Goal: Navigation & Orientation: Find specific page/section

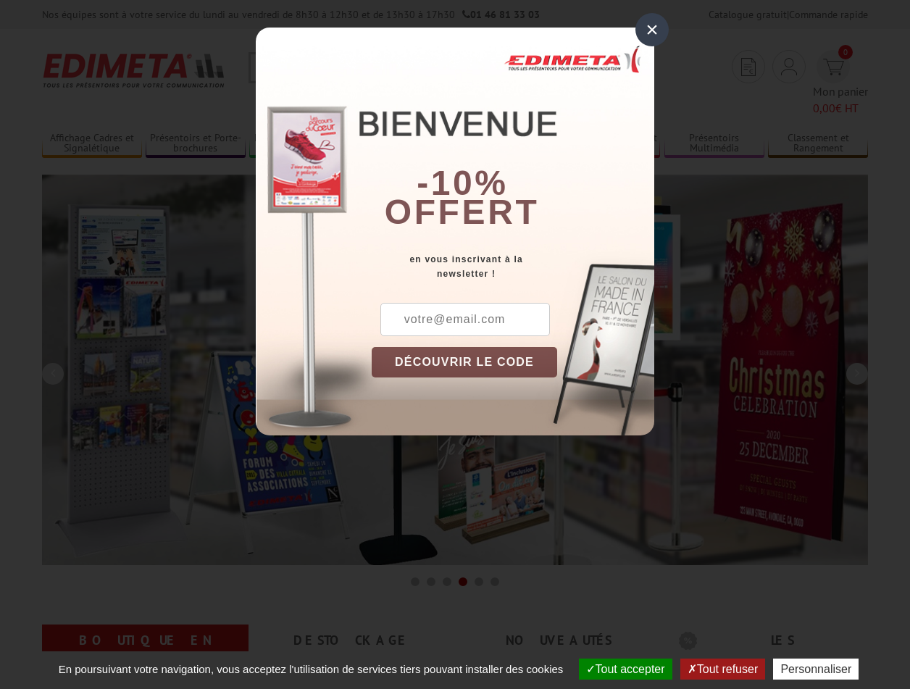
click at [619, 669] on button "Tout accepter" at bounding box center [625, 669] width 93 height 21
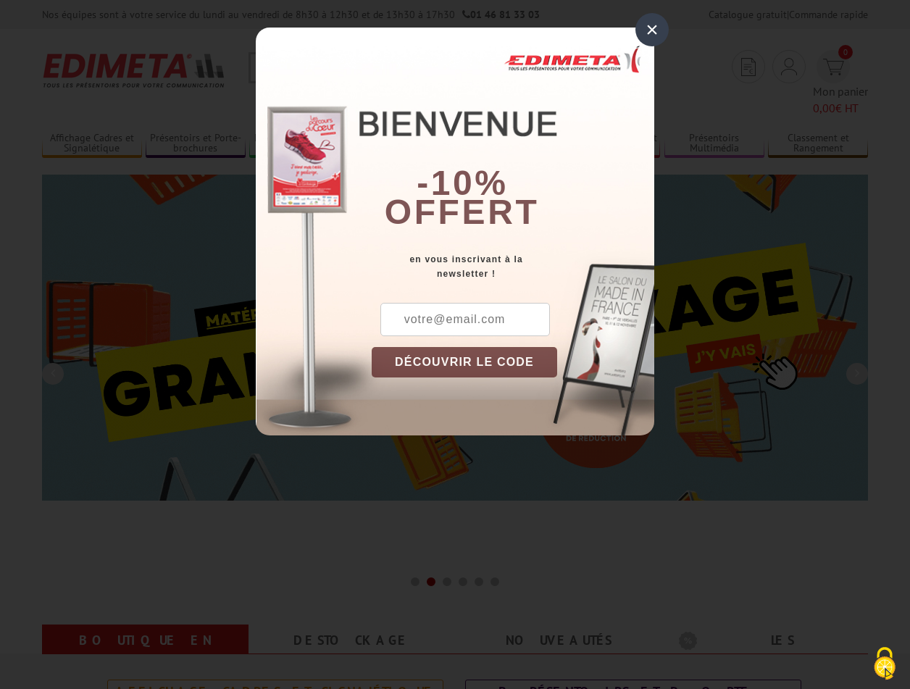
click at [652, 29] on div "×" at bounding box center [652, 29] width 33 height 33
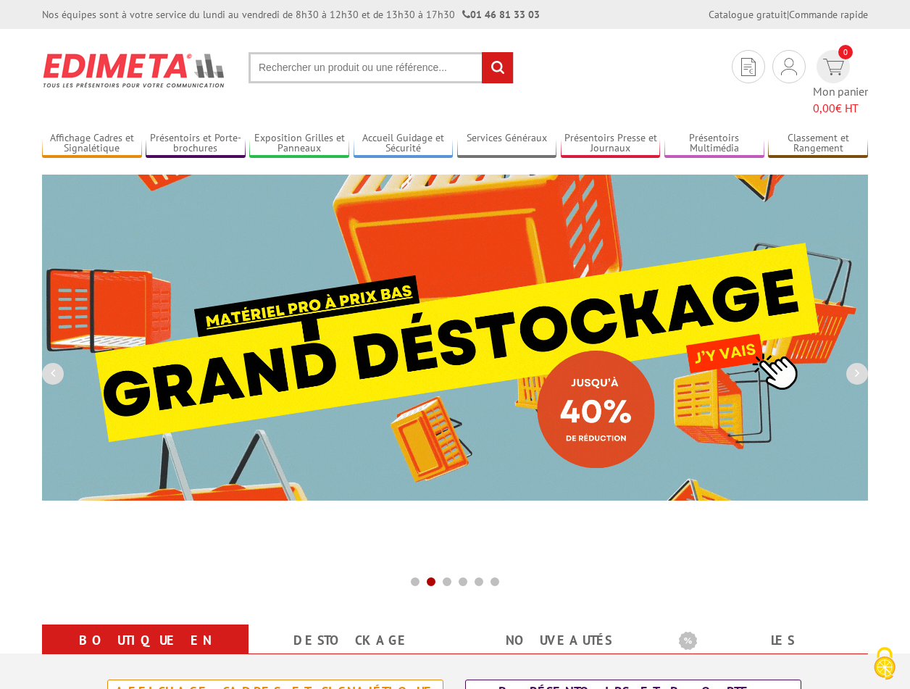
click at [0, 0] on div "Nos équipes sont à votre service du lundi au vendredi de 8h30 à 12h30 et de 13h…" at bounding box center [455, 14] width 910 height 29
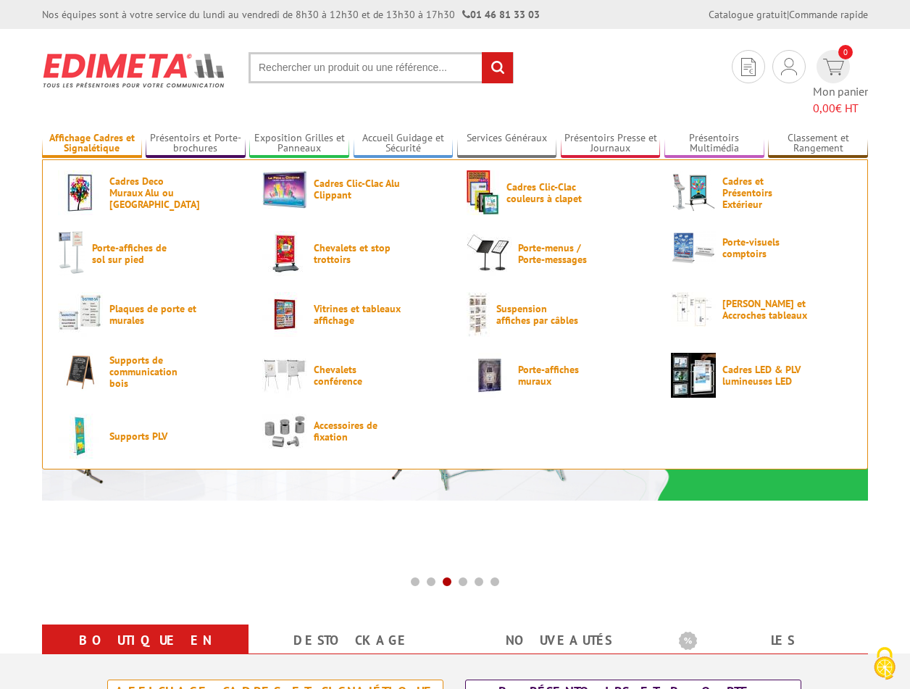
click at [91, 132] on link "Affichage Cadres et Signalétique" at bounding box center [92, 144] width 100 height 24
